Goal: Information Seeking & Learning: Learn about a topic

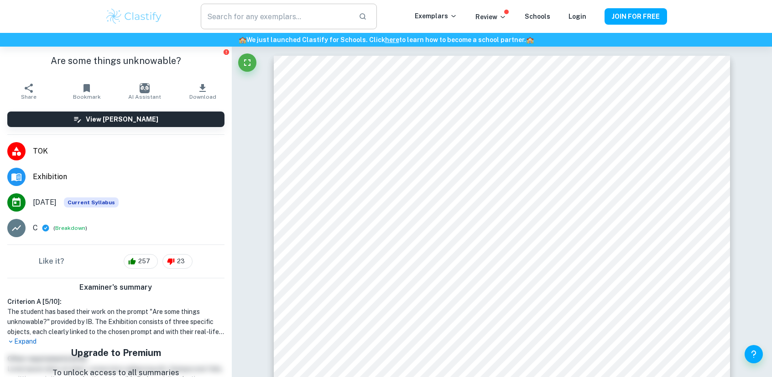
click at [299, 14] on input "text" at bounding box center [276, 17] width 151 height 26
type input "math IA"
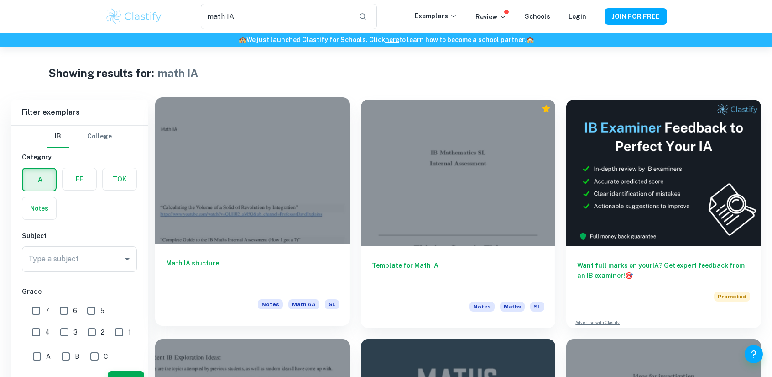
scroll to position [183, 0]
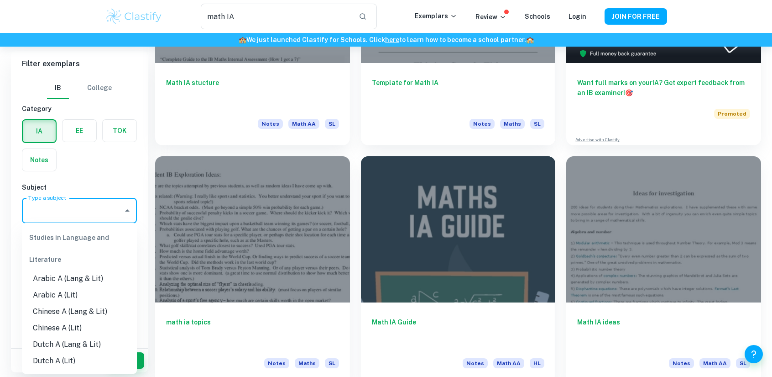
click at [68, 208] on input "Type a subject" at bounding box center [72, 210] width 93 height 17
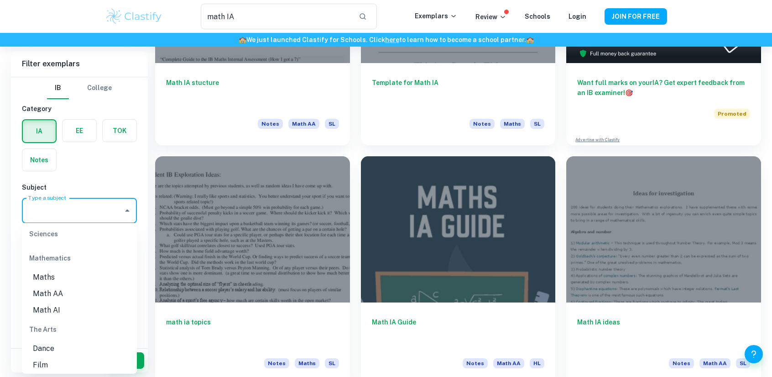
scroll to position [1278, 0]
click at [78, 280] on li "Maths" at bounding box center [79, 276] width 115 height 16
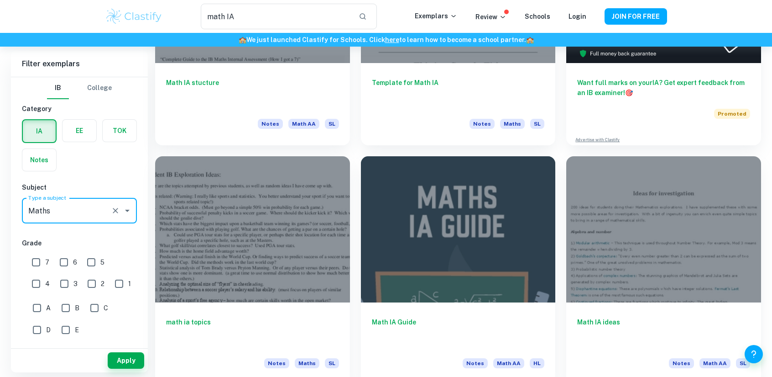
click at [68, 203] on input "Maths" at bounding box center [66, 210] width 81 height 17
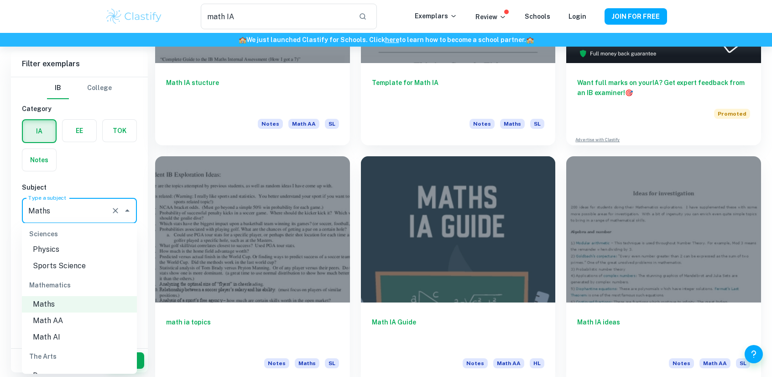
scroll to position [1281, 0]
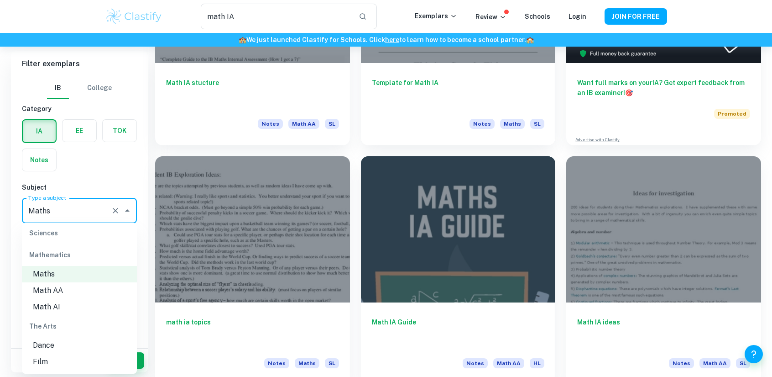
click at [74, 309] on li "Math AI" at bounding box center [79, 307] width 115 height 16
type input "Math AI"
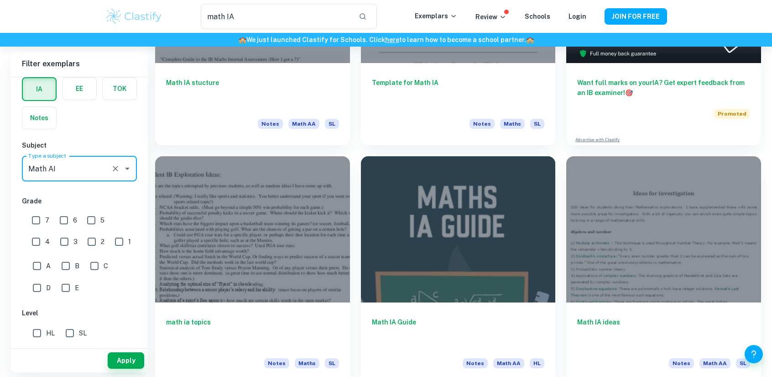
scroll to position [46, 0]
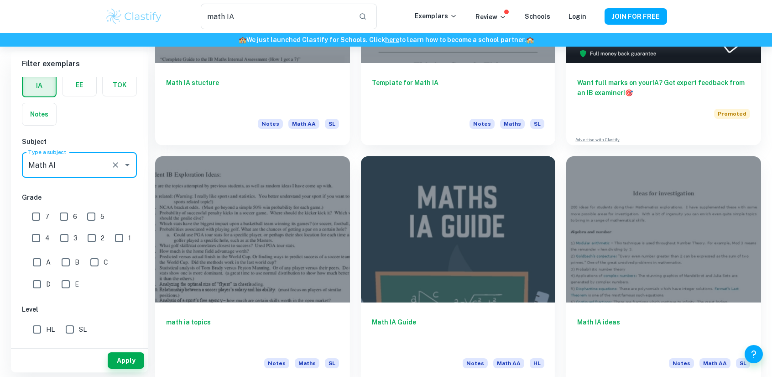
click at [73, 326] on input "SL" at bounding box center [70, 329] width 18 height 18
checkbox input "true"
click at [30, 214] on input "7" at bounding box center [36, 216] width 18 height 18
checkbox input "true"
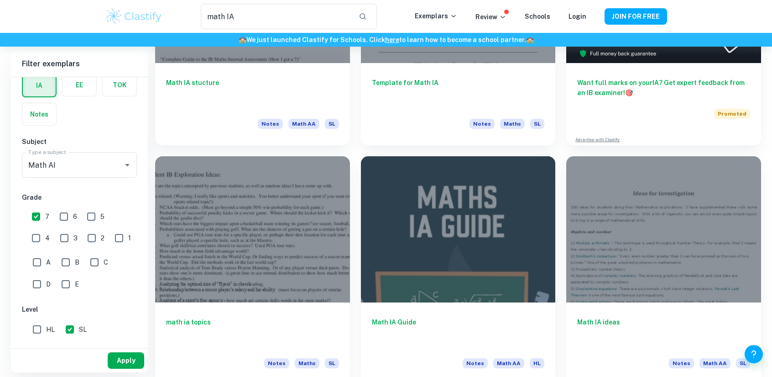
click at [117, 363] on button "Apply" at bounding box center [126, 360] width 37 height 16
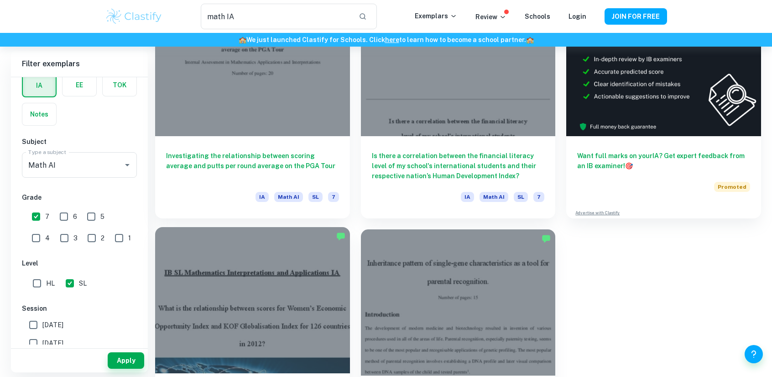
scroll to position [91, 0]
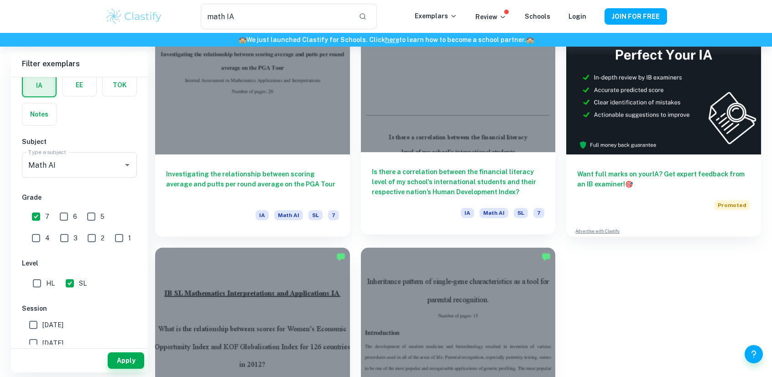
click at [454, 167] on h6 "Is there a correlation between the financial literacy level of my school's inte…" at bounding box center [458, 182] width 173 height 30
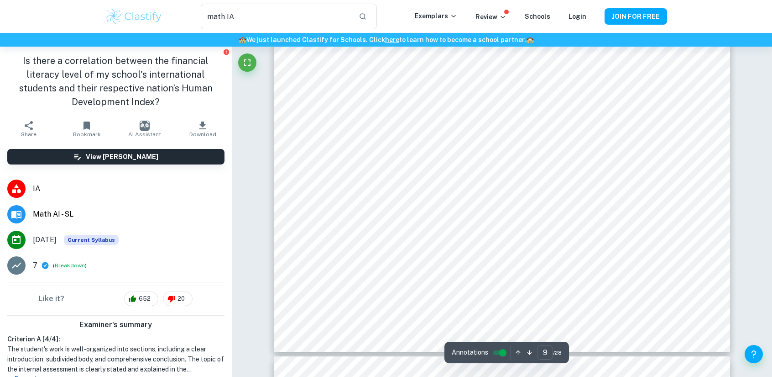
scroll to position [5295, 0]
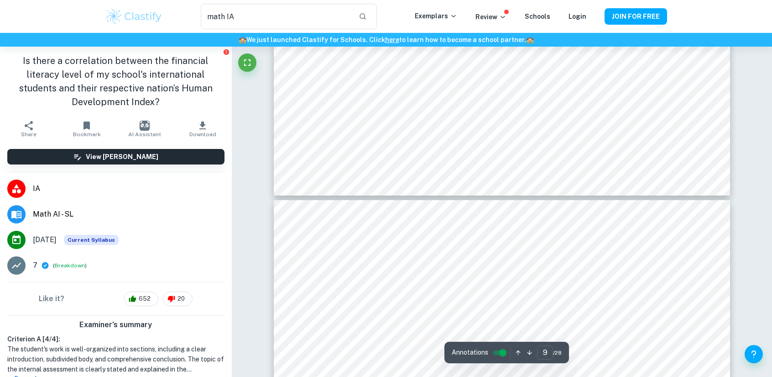
type input "10"
